Goal: Information Seeking & Learning: Compare options

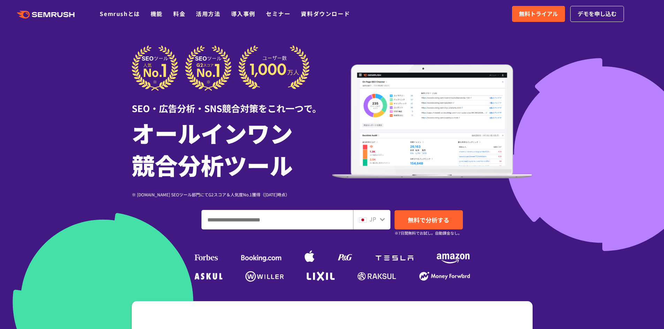
click at [184, 13] on link "料金" at bounding box center [179, 13] width 12 height 8
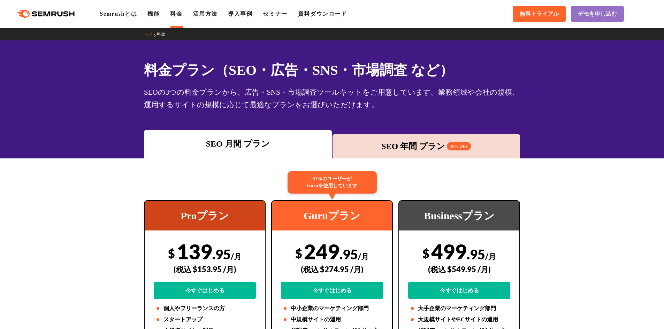
click at [431, 150] on div "SEO 年間 プラン 16% OFF" at bounding box center [426, 146] width 181 height 13
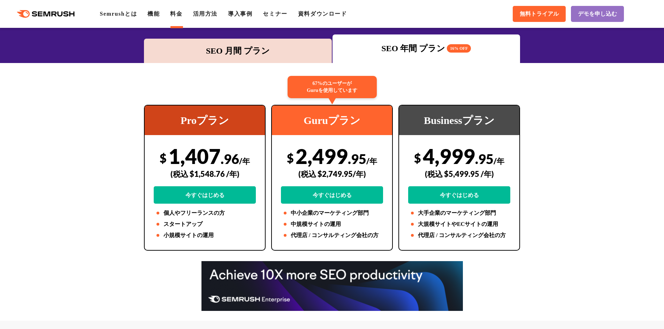
scroll to position [105, 0]
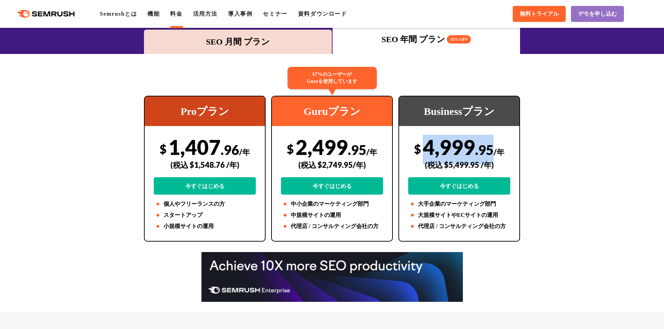
drag, startPoint x: 424, startPoint y: 146, endPoint x: 492, endPoint y: 146, distance: 68.3
click at [492, 146] on div "$ 4,999 .95 /年 (税込 $5,499.95 /年) 今すぐはじめる" at bounding box center [459, 165] width 102 height 60
click at [492, 146] on span ".95" at bounding box center [484, 150] width 18 height 16
click at [476, 146] on span ".95" at bounding box center [484, 150] width 18 height 16
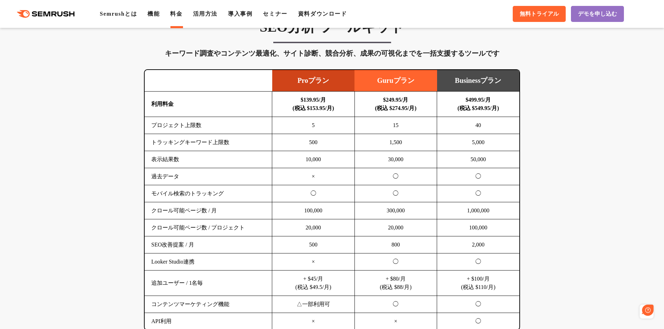
scroll to position [0, 0]
click at [308, 160] on td "10,000" at bounding box center [313, 159] width 83 height 17
click at [315, 179] on td "×" at bounding box center [313, 176] width 83 height 17
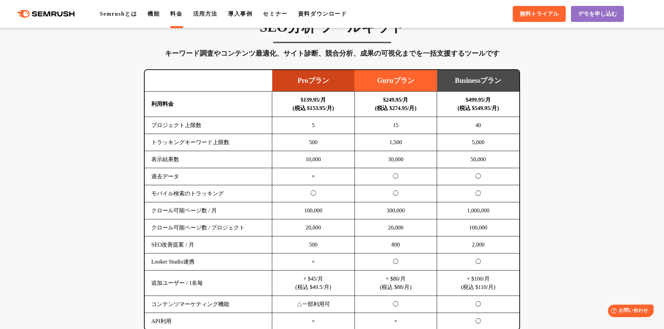
click at [315, 179] on td "×" at bounding box center [313, 176] width 83 height 17
click at [315, 194] on td "◯" at bounding box center [313, 193] width 83 height 17
click at [312, 215] on td "100,000" at bounding box center [313, 210] width 83 height 17
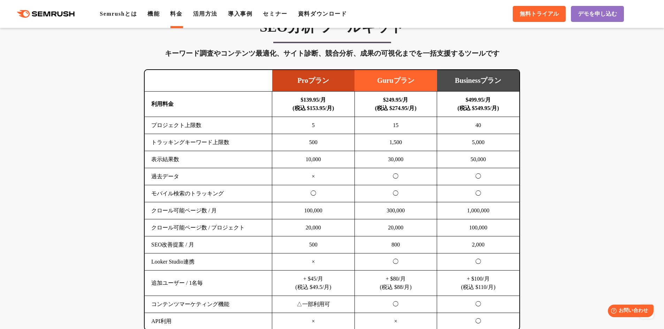
click at [312, 230] on td "20,000" at bounding box center [313, 228] width 83 height 17
click at [312, 213] on td "100,000" at bounding box center [313, 210] width 83 height 17
click at [311, 227] on td "20,000" at bounding box center [313, 228] width 83 height 17
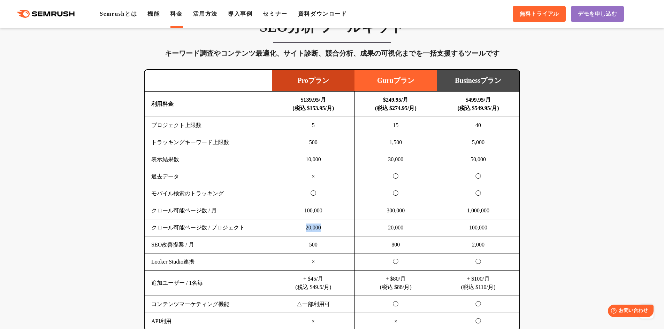
click at [311, 227] on td "20,000" at bounding box center [313, 228] width 83 height 17
click at [312, 242] on td "500" at bounding box center [313, 245] width 83 height 17
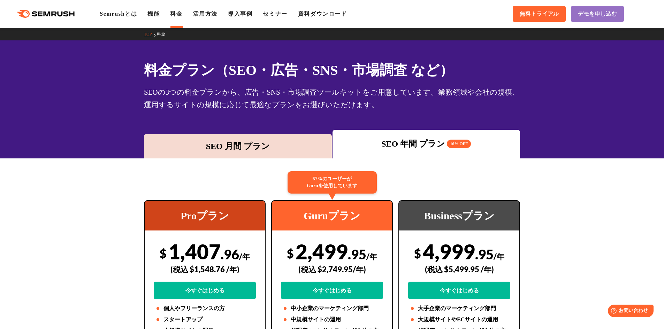
click at [254, 145] on div "SEO 月間 プラン" at bounding box center [237, 146] width 181 height 13
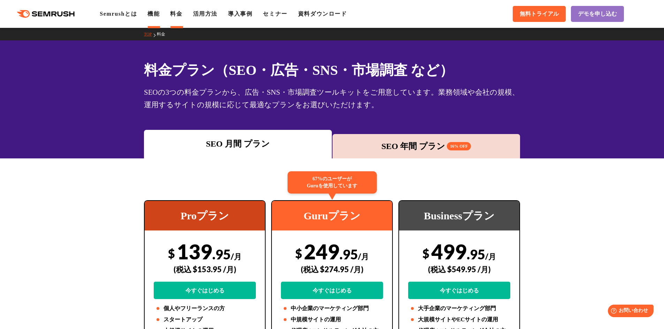
click at [158, 14] on link "機能" at bounding box center [153, 14] width 12 height 6
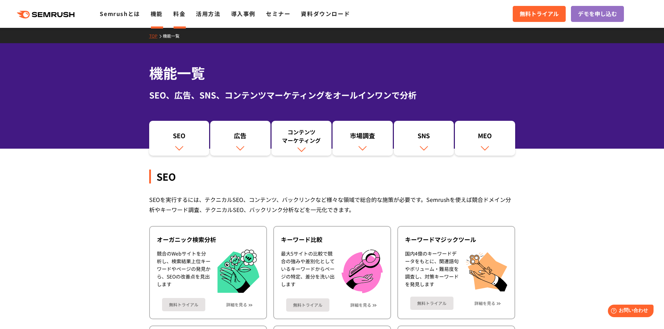
click at [183, 17] on link "料金" at bounding box center [179, 13] width 12 height 8
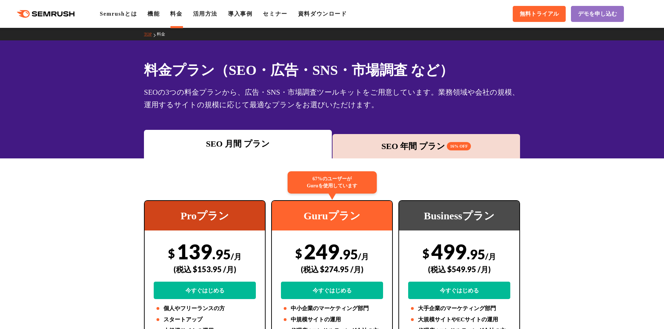
click at [333, 217] on div "Guruプラン" at bounding box center [332, 216] width 120 height 30
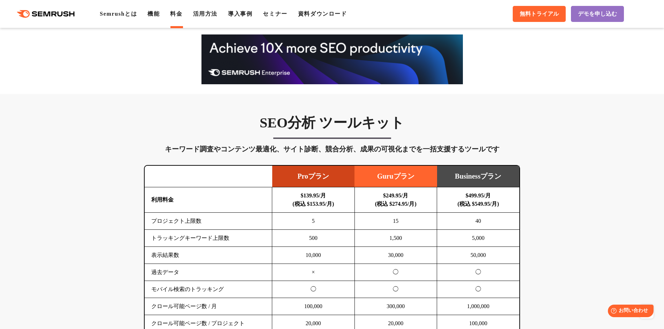
scroll to position [418, 0]
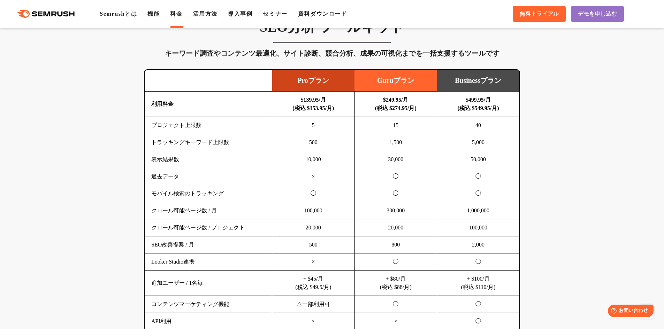
click at [390, 83] on td "Guruプラン" at bounding box center [395, 81] width 83 height 22
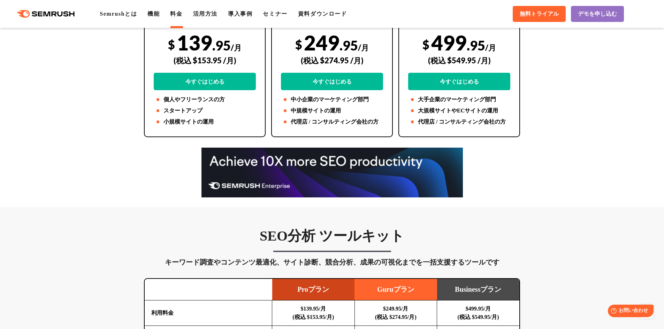
scroll to position [105, 0]
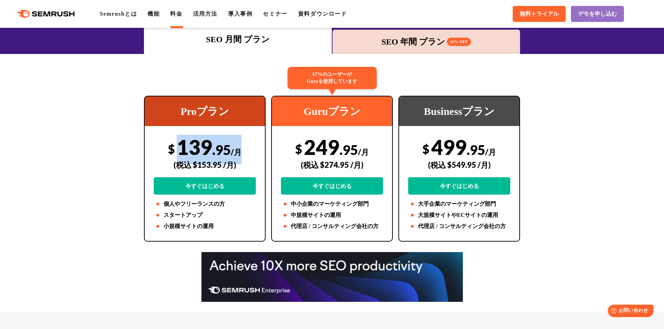
drag, startPoint x: 174, startPoint y: 146, endPoint x: 252, endPoint y: 137, distance: 77.9
click at [252, 137] on div "$ 139 .95 /月 (税込 $153.95 /月) 今すぐはじめる" at bounding box center [205, 165] width 102 height 60
drag, startPoint x: 132, startPoint y: 150, endPoint x: 130, endPoint y: 153, distance: 4.0
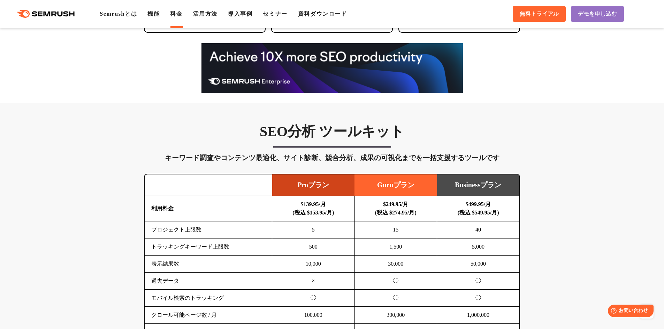
scroll to position [523, 0]
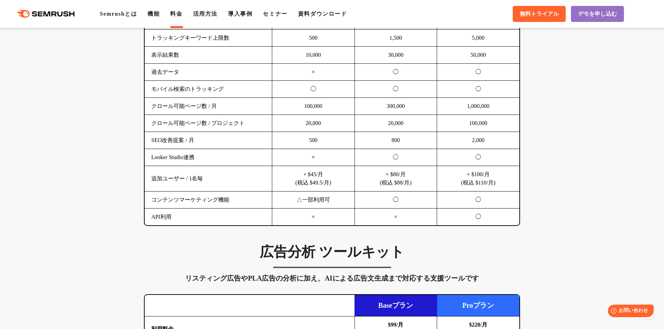
click at [316, 123] on td "20,000" at bounding box center [313, 123] width 83 height 17
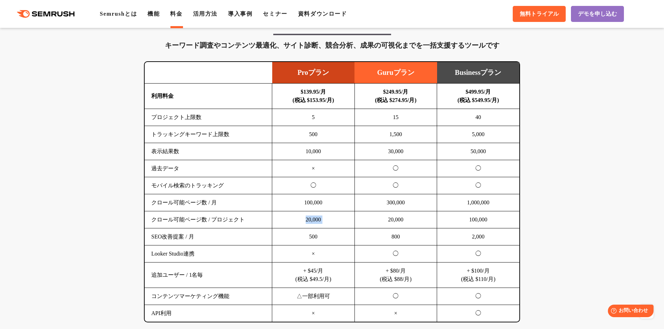
scroll to position [418, 0]
